Goal: Task Accomplishment & Management: Manage account settings

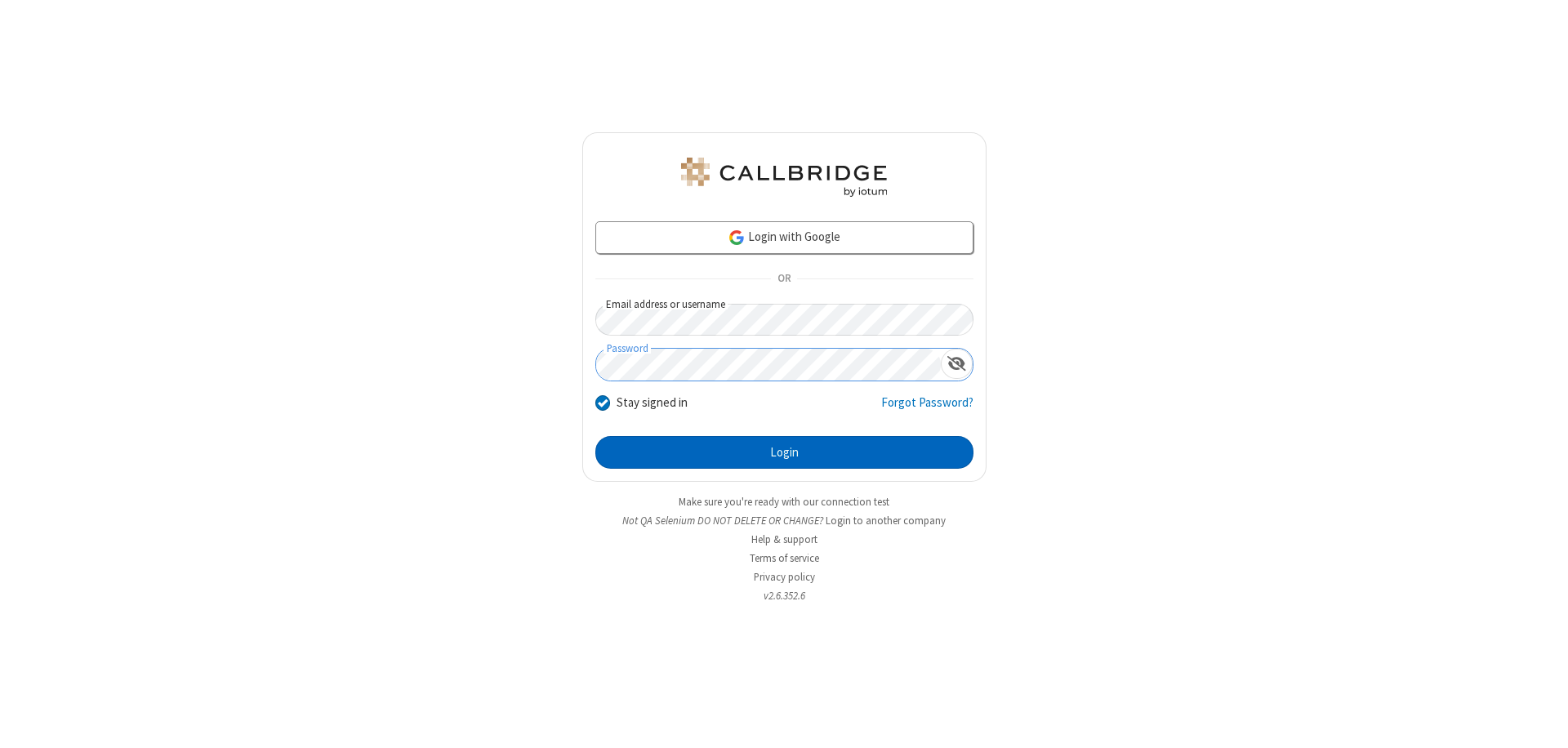
click at [784, 452] on button "Login" at bounding box center [784, 451] width 378 height 32
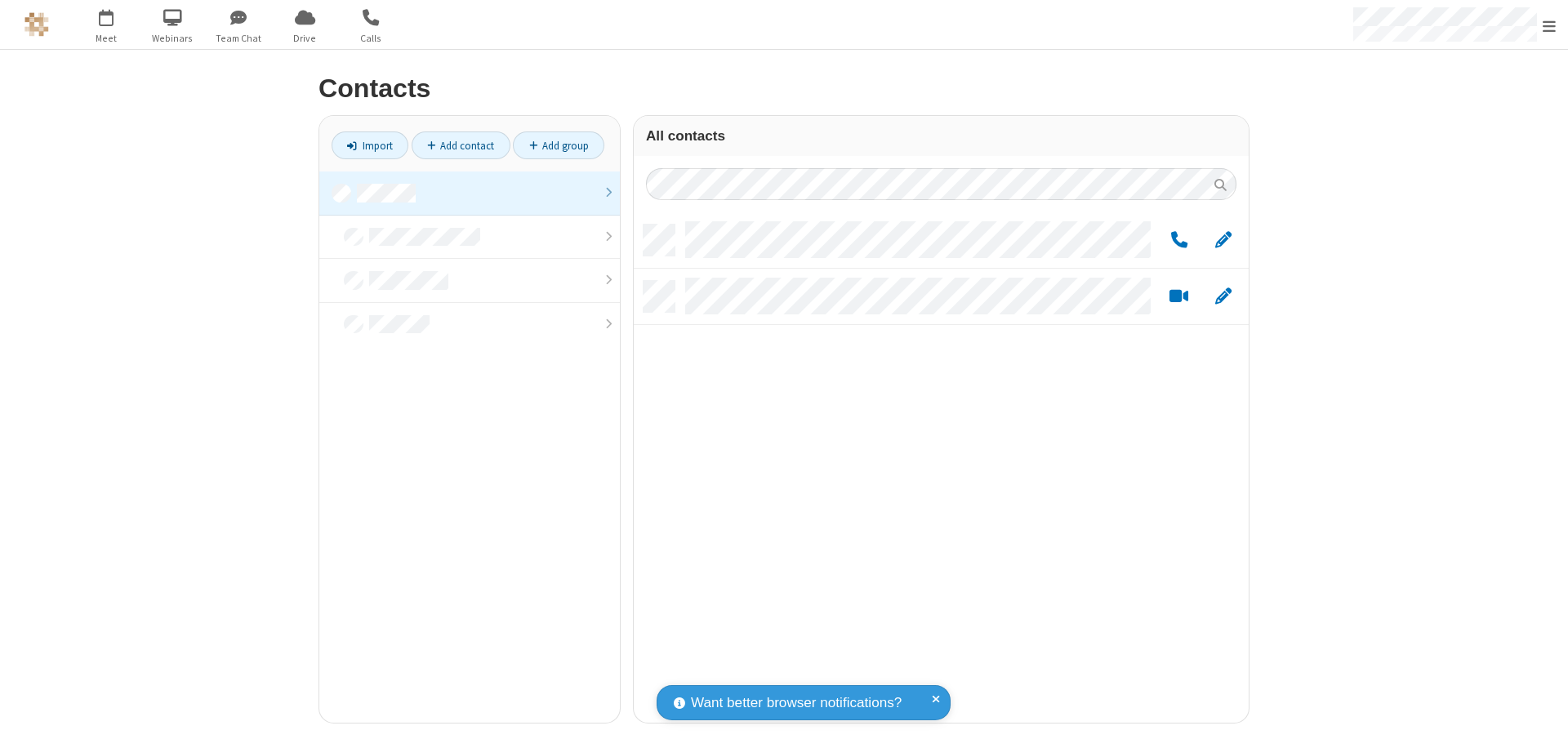
scroll to position [498, 603]
click at [470, 193] on link at bounding box center [469, 193] width 301 height 44
click at [558, 145] on link "Add group" at bounding box center [558, 146] width 91 height 28
